Goal: Transaction & Acquisition: Purchase product/service

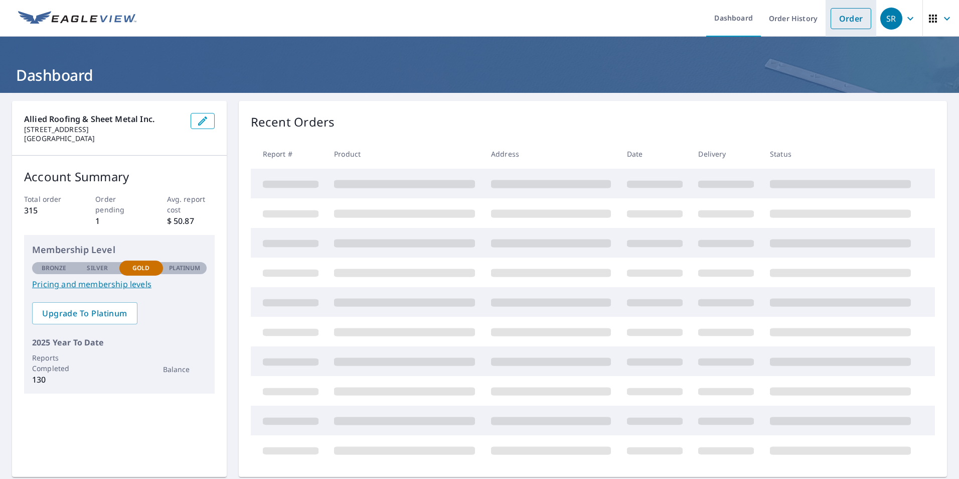
click at [832, 19] on link "Order" at bounding box center [851, 18] width 41 height 21
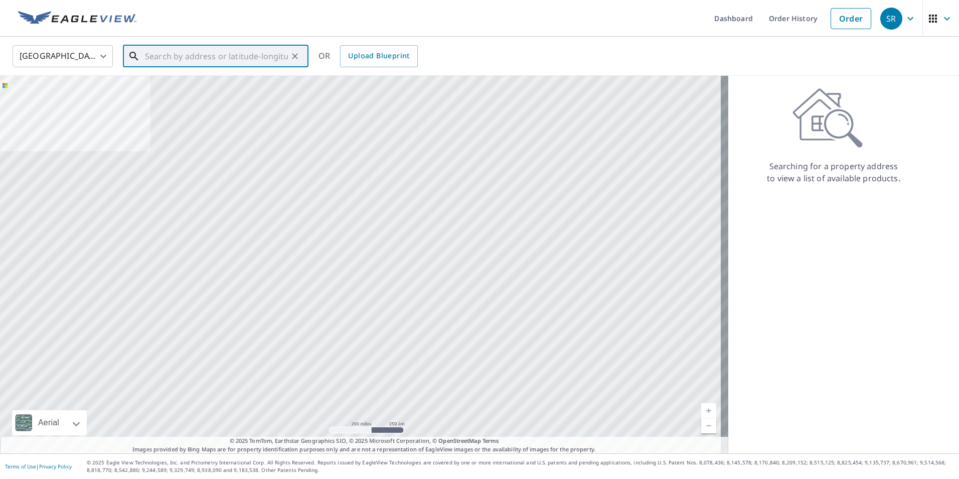
paste input "411 NW 102 Ter"
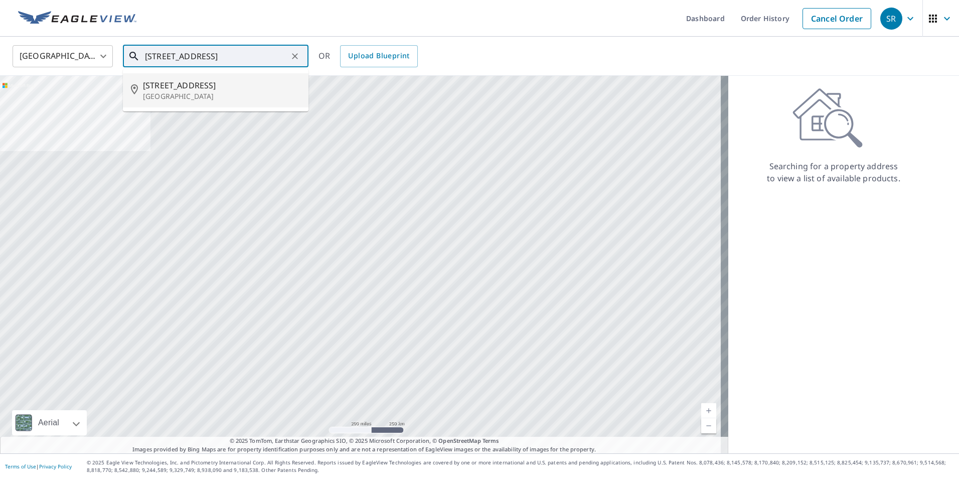
click at [239, 97] on p "[GEOGRAPHIC_DATA]" at bounding box center [222, 96] width 158 height 10
type input "[STREET_ADDRESS]"
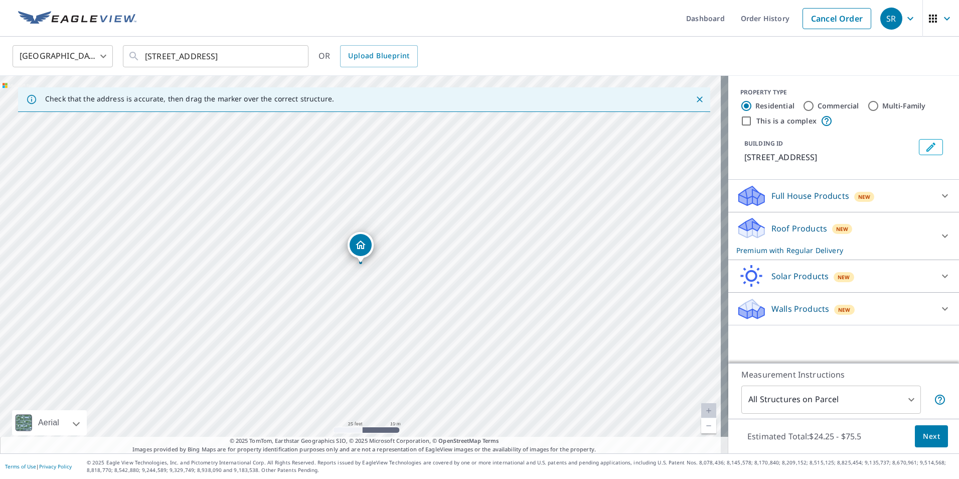
click at [925, 440] on span "Next" at bounding box center [931, 436] width 17 height 13
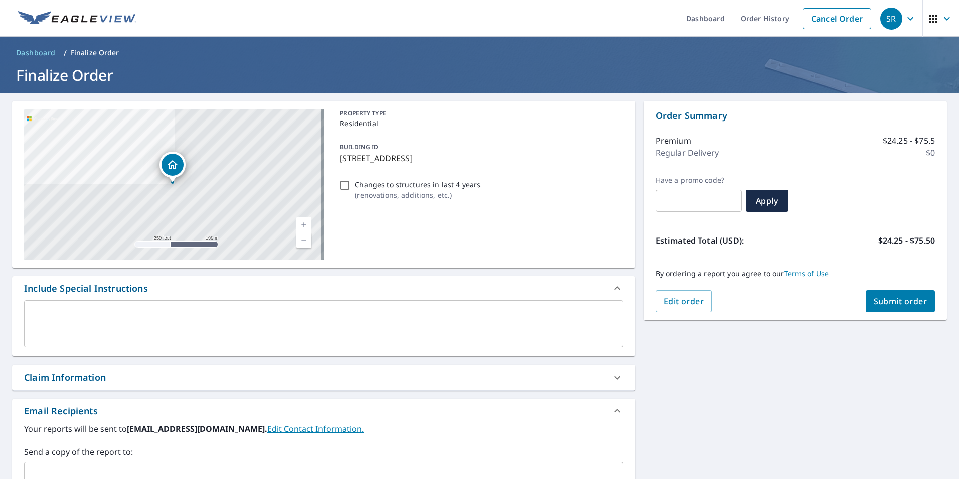
click at [909, 301] on span "Submit order" at bounding box center [901, 301] width 54 height 11
checkbox input "true"
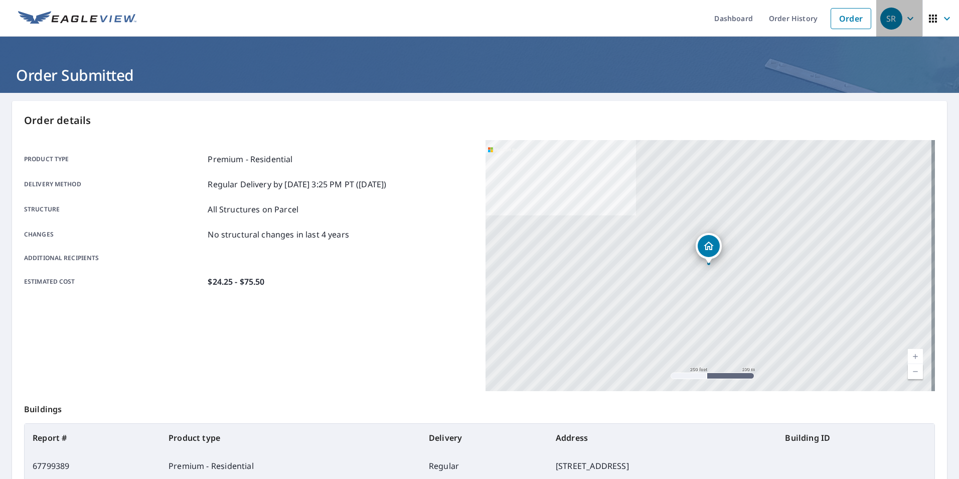
click at [905, 16] on icon "button" at bounding box center [911, 19] width 12 height 12
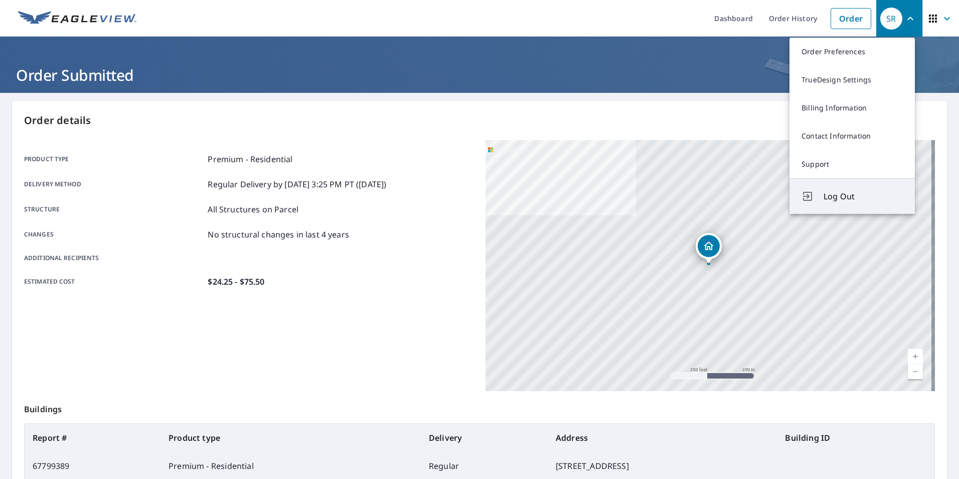
click at [835, 205] on button "Log Out" at bounding box center [852, 196] width 125 height 36
